Goal: Check status: Check status

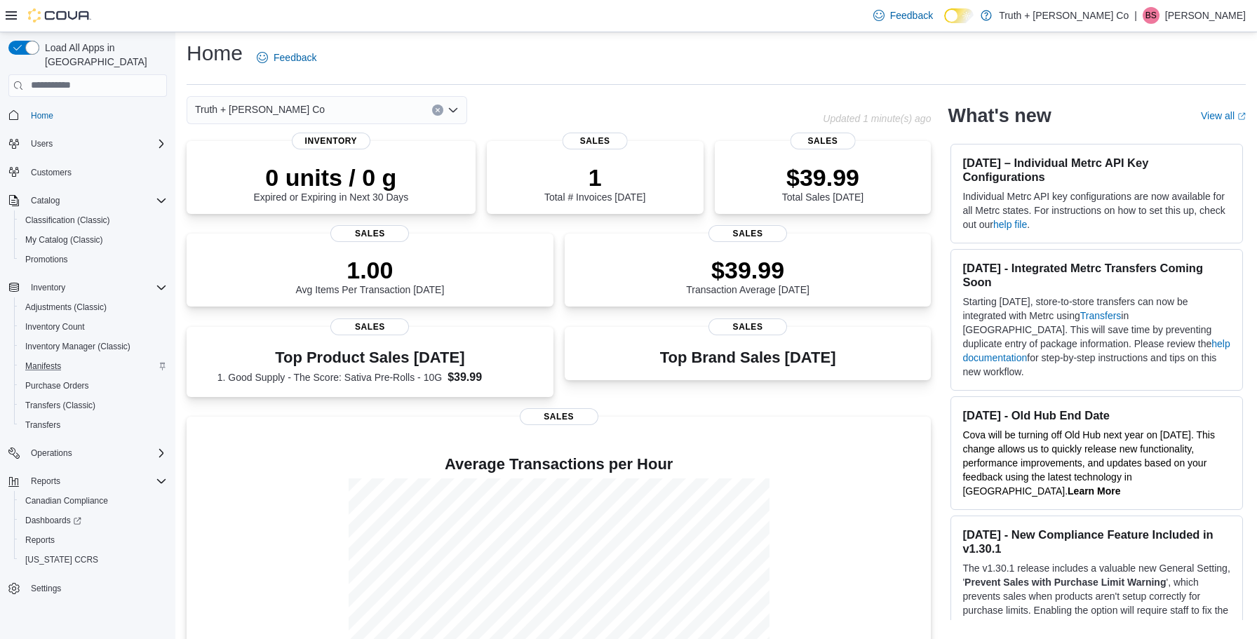
scroll to position [6, 0]
click at [46, 535] on span "Reports" at bounding box center [39, 540] width 29 height 11
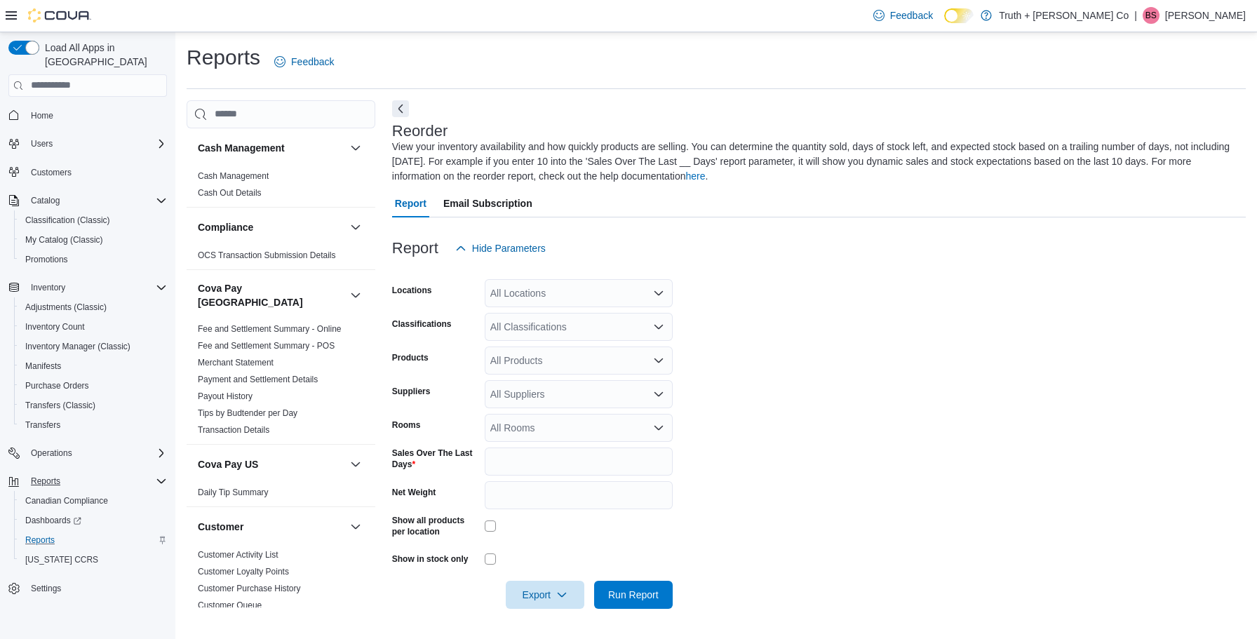
click at [58, 476] on span "Reports" at bounding box center [45, 481] width 29 height 11
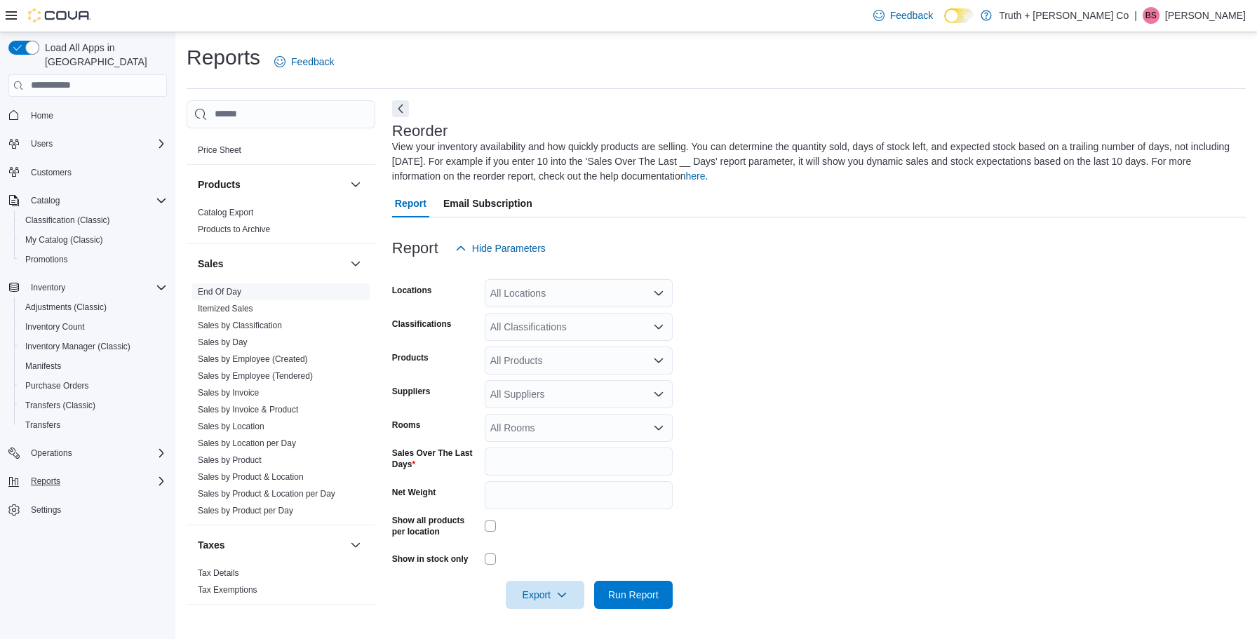
click at [225, 287] on link "End Of Day" at bounding box center [219, 292] width 43 height 10
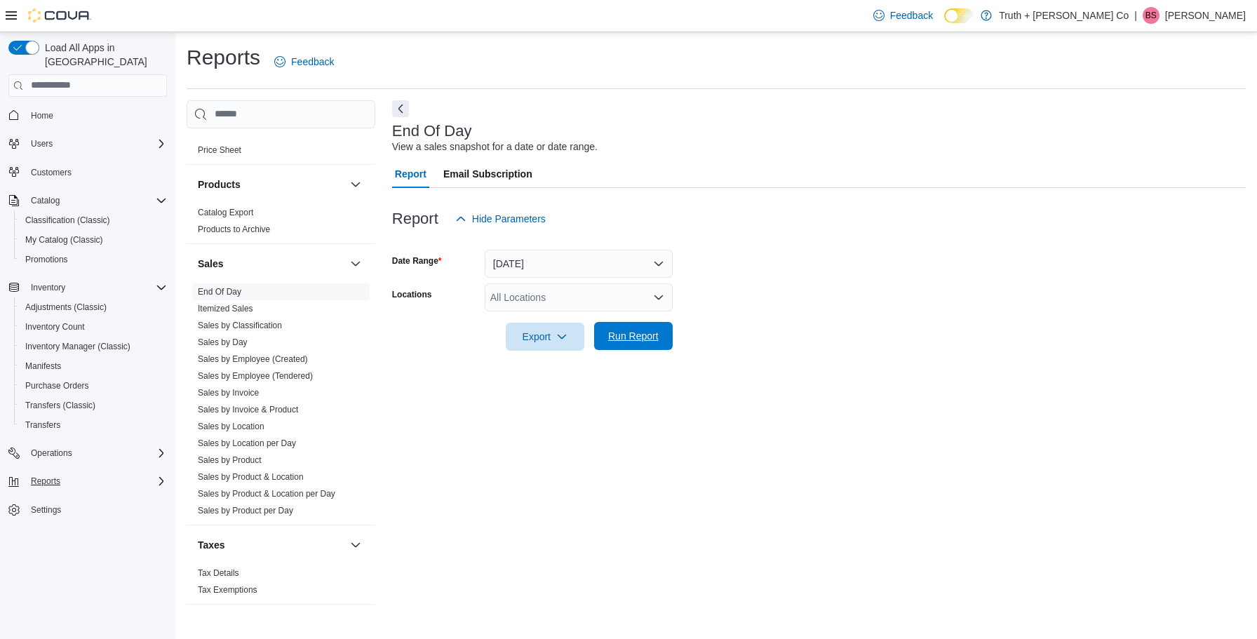
click at [635, 337] on span "Run Report" at bounding box center [633, 336] width 51 height 14
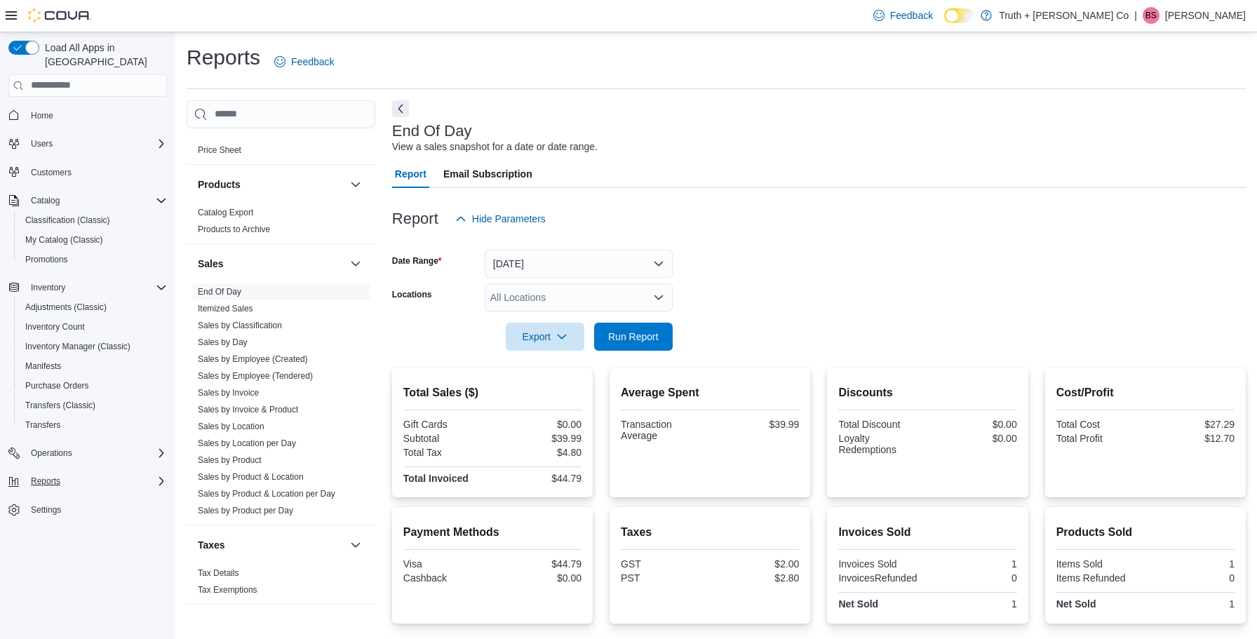
click at [659, 260] on button "[DATE]" at bounding box center [579, 264] width 188 height 28
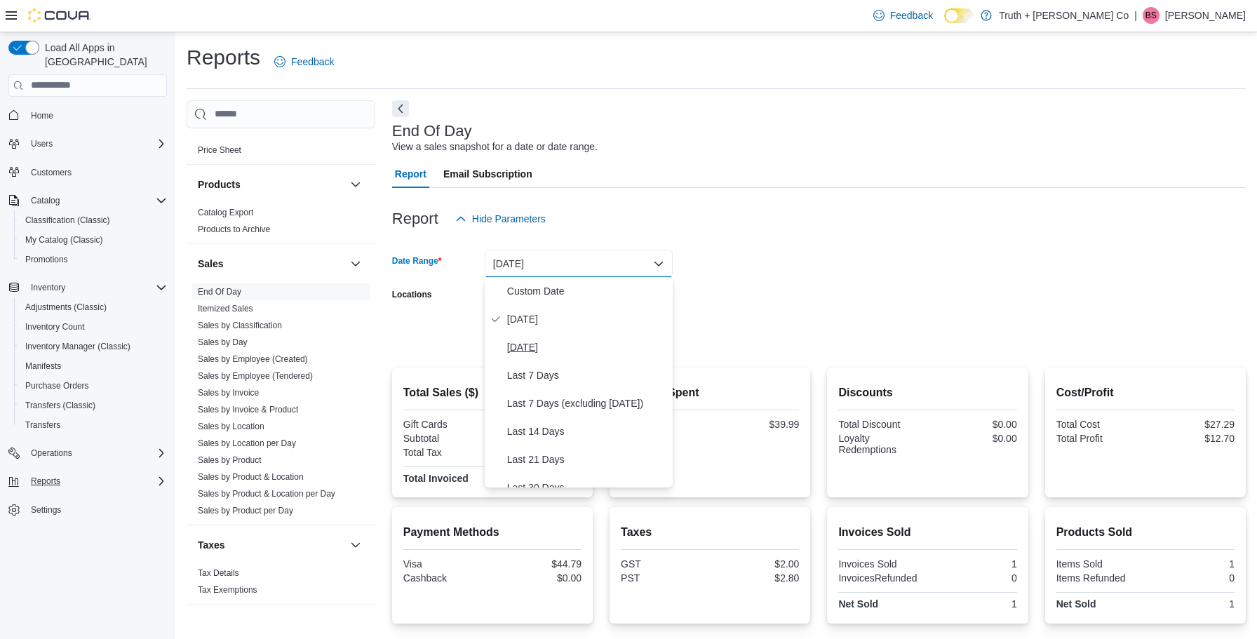
click at [540, 344] on span "[DATE]" at bounding box center [587, 347] width 160 height 17
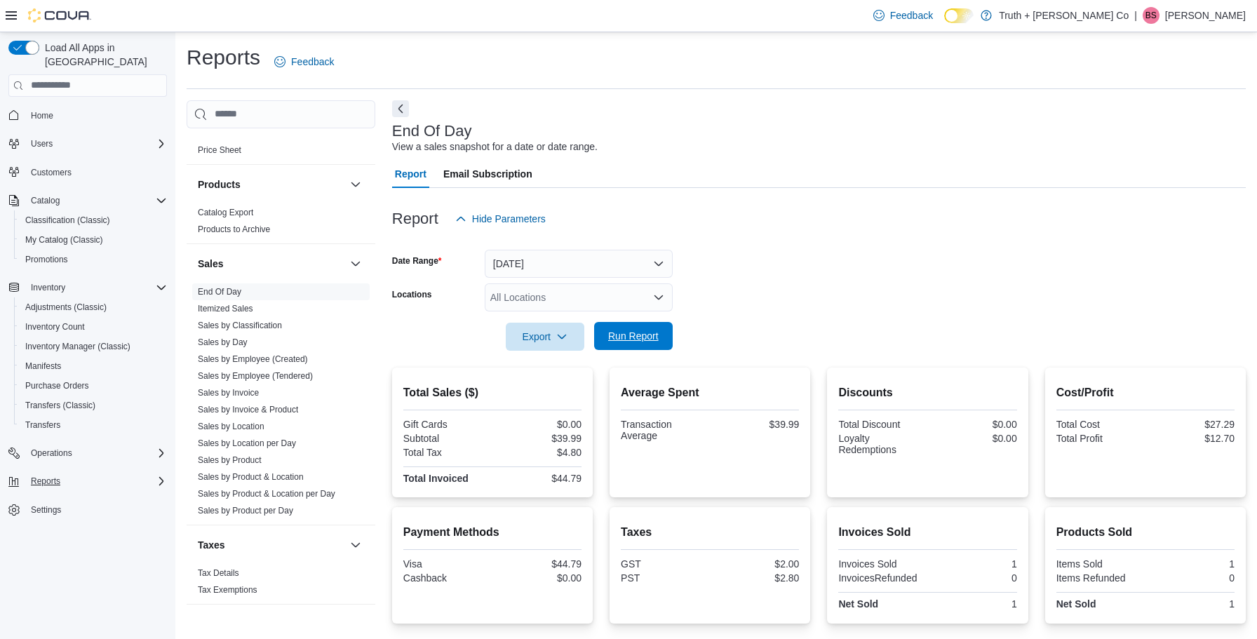
click at [635, 335] on span "Run Report" at bounding box center [633, 336] width 51 height 14
